Goal: Navigation & Orientation: Go to known website

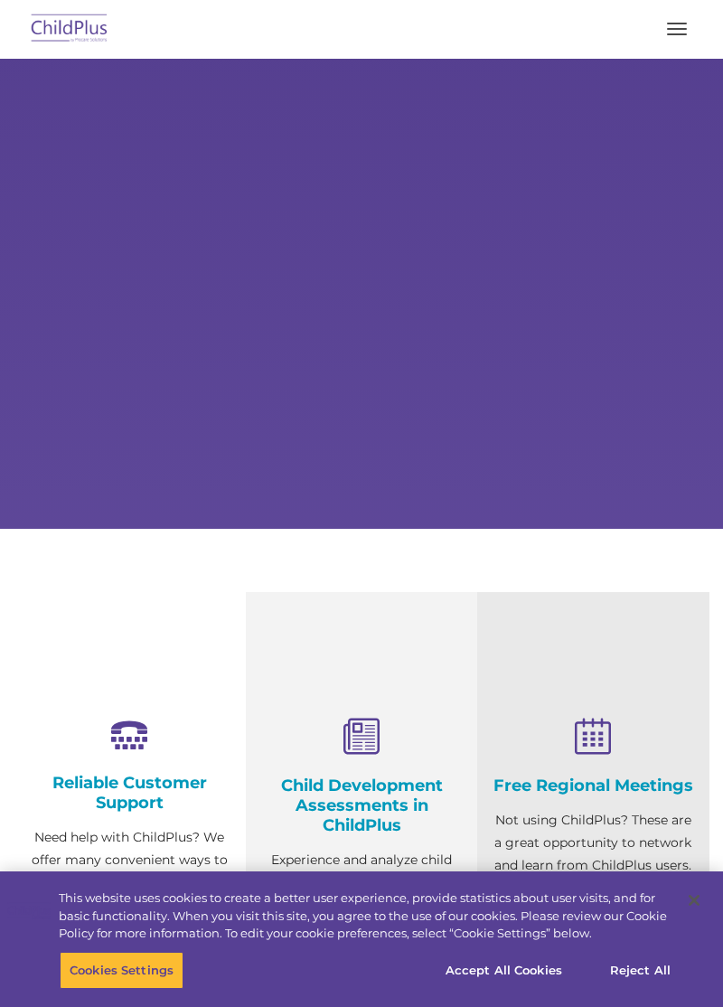
select select "MEDIUM"
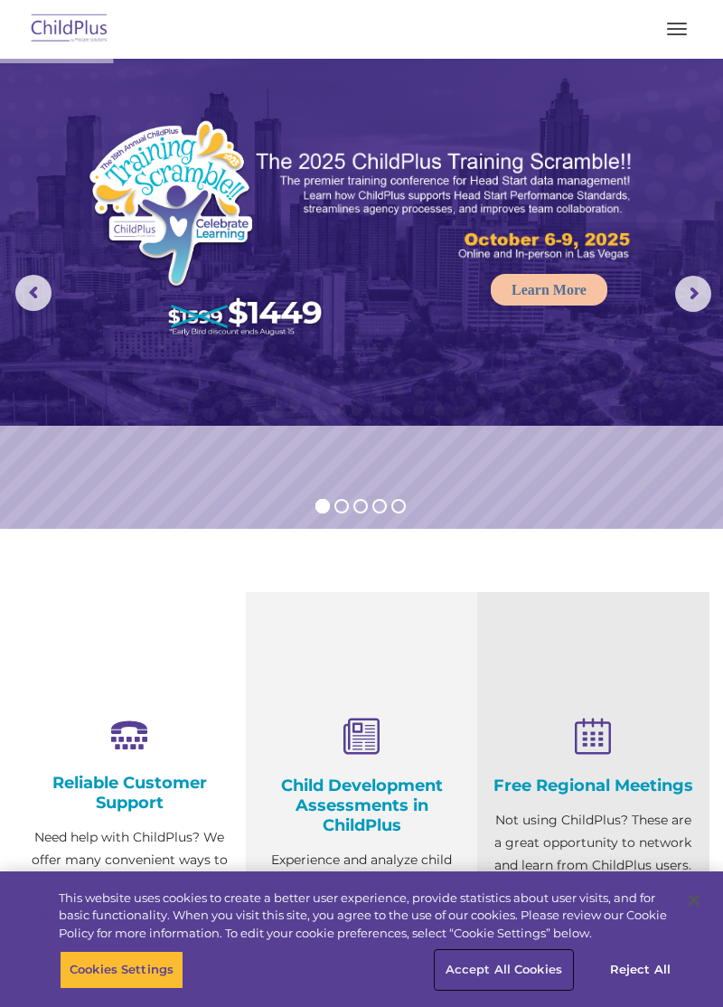
click at [537, 973] on button "Accept All Cookies" at bounding box center [504, 970] width 137 height 38
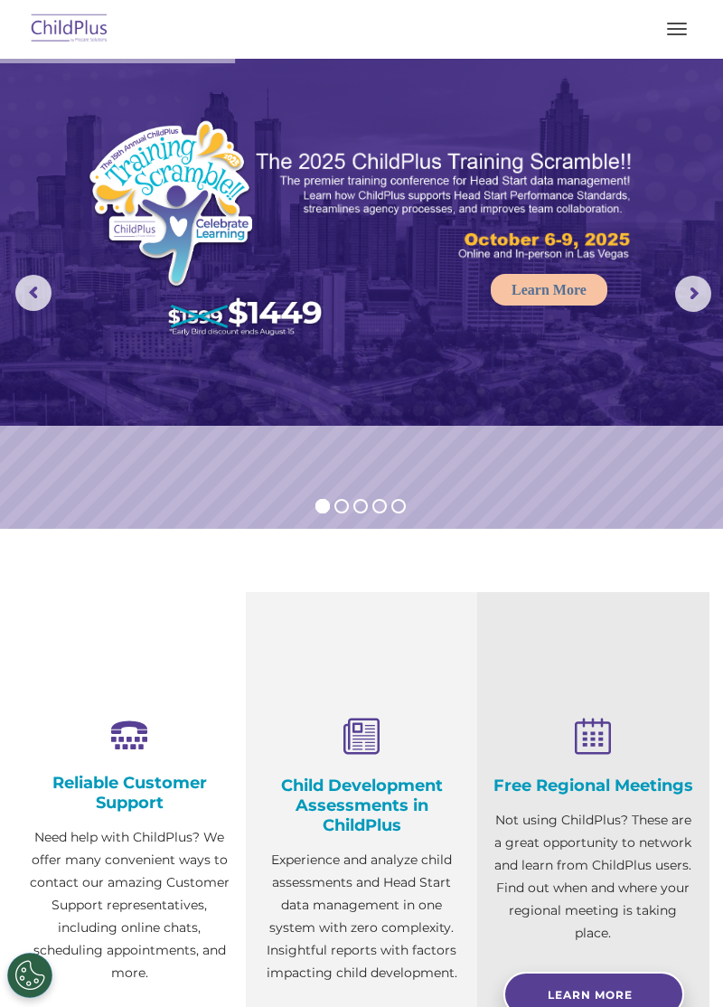
click at [682, 20] on button "button" at bounding box center [677, 28] width 38 height 29
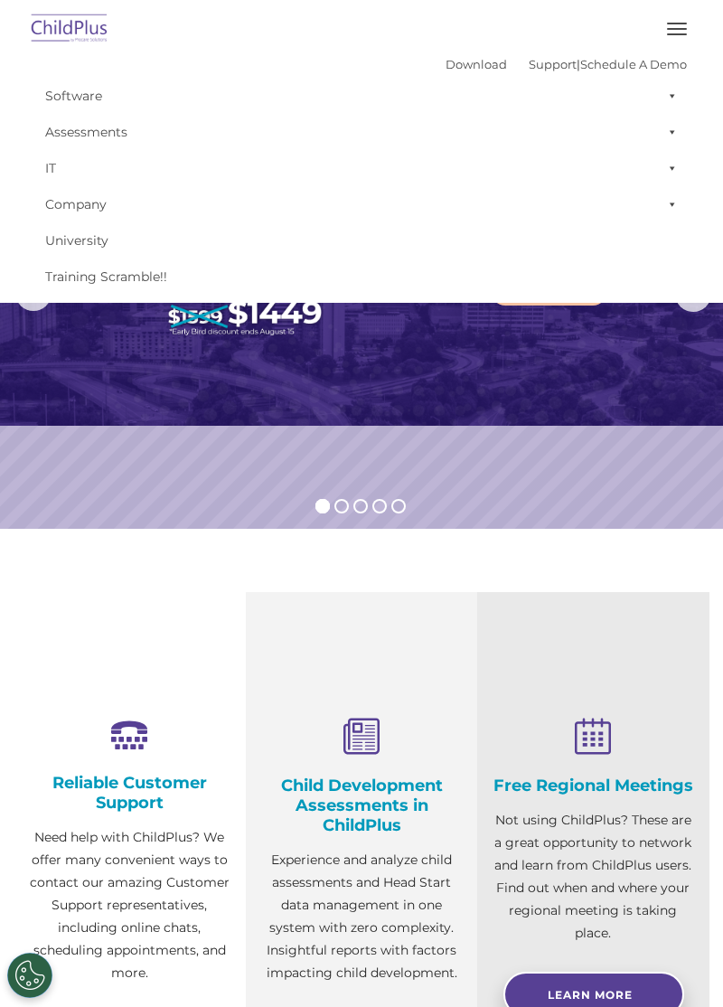
click at [58, 40] on img at bounding box center [69, 29] width 85 height 42
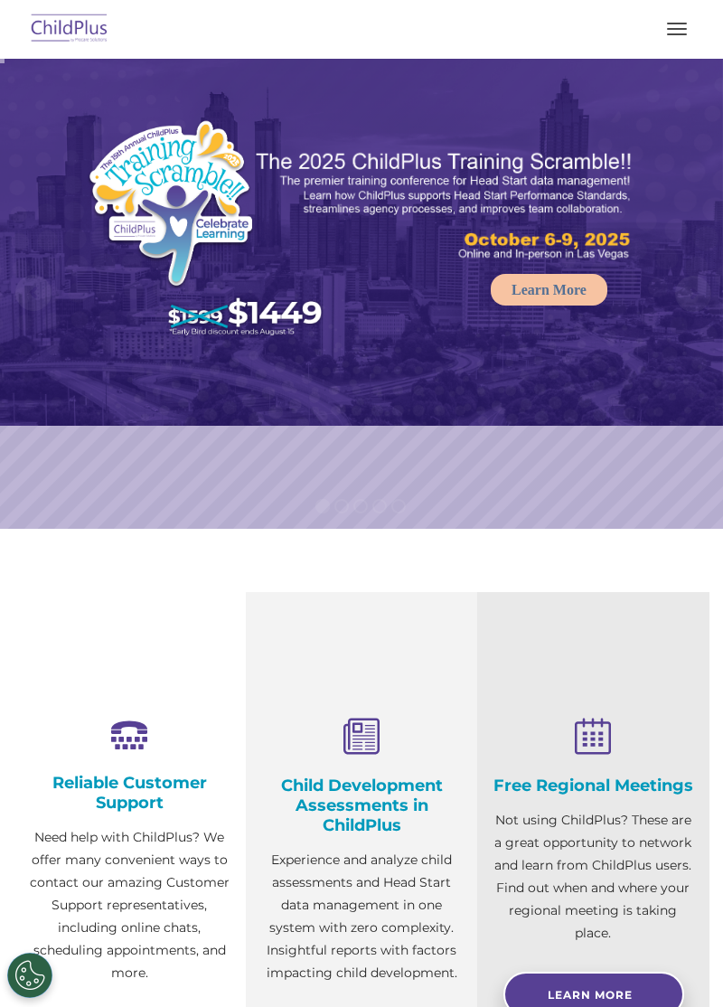
select select "MEDIUM"
